Goal: Information Seeking & Learning: Learn about a topic

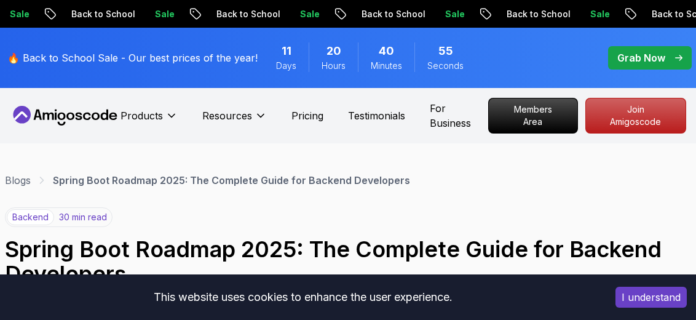
click at [431, 181] on div "Blogs Spring Boot Roadmap 2025: The Complete Guide for Backend Developers" at bounding box center [348, 180] width 686 height 15
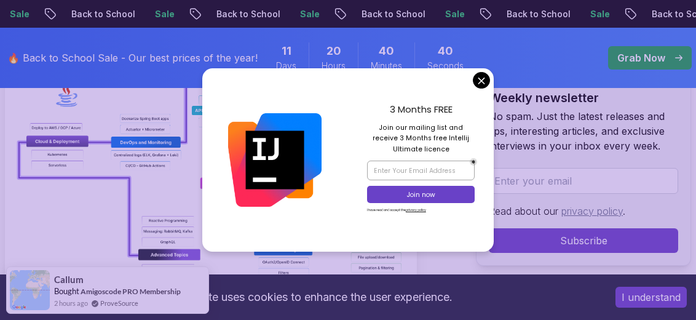
scroll to position [369, 0]
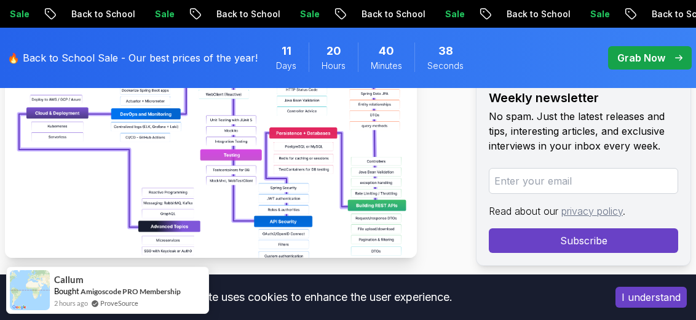
click at [359, 193] on img at bounding box center [211, 119] width 412 height 276
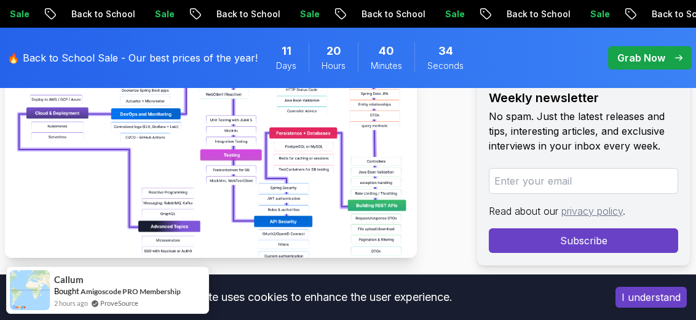
click at [359, 193] on img at bounding box center [211, 119] width 412 height 276
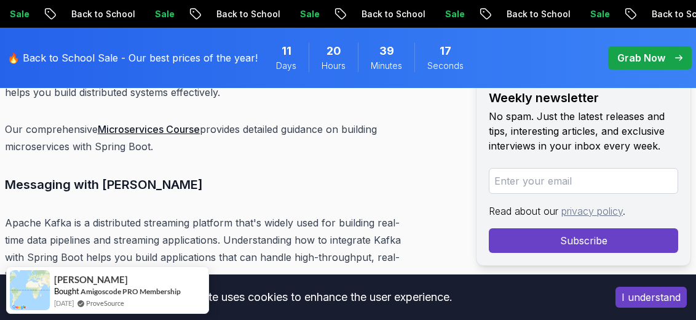
scroll to position [14820, 0]
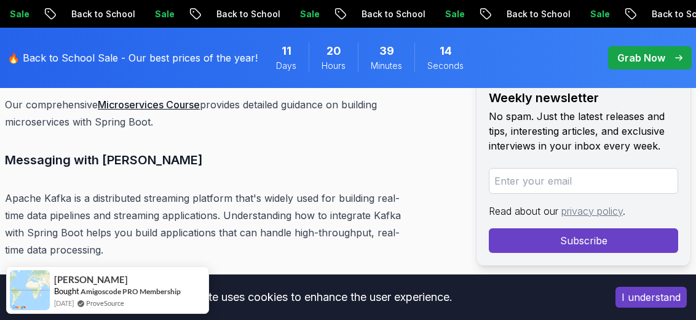
drag, startPoint x: 691, startPoint y: 244, endPoint x: 691, endPoint y: 261, distance: 17.2
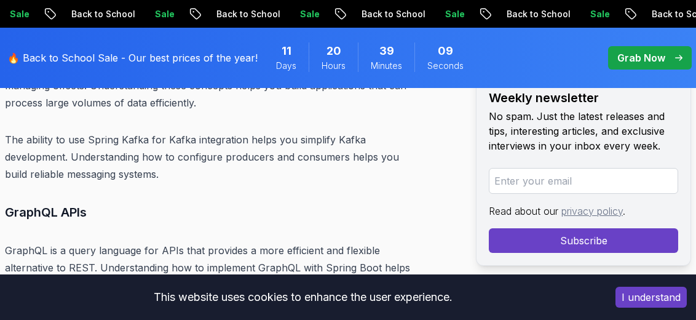
scroll to position [15041, 0]
